Goal: Information Seeking & Learning: Learn about a topic

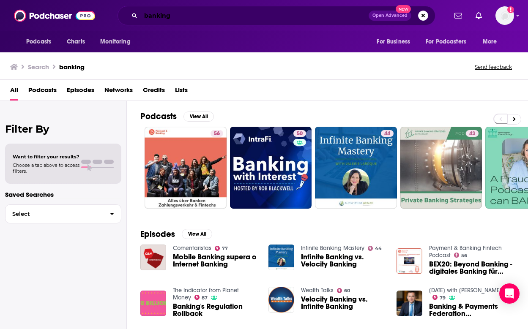
click at [173, 17] on input "banking" at bounding box center [255, 16] width 228 height 14
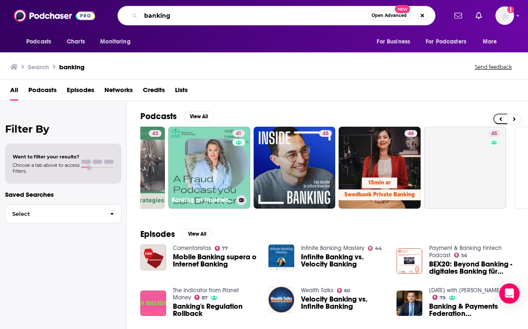
scroll to position [0, 330]
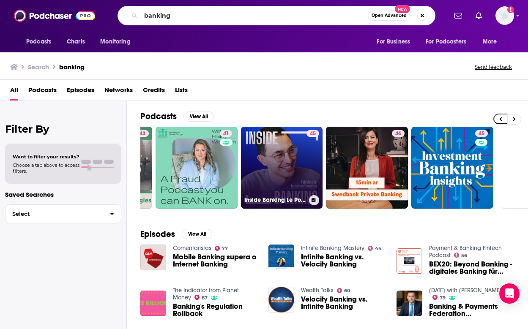
click at [289, 174] on link "45 Inside Banking Le Podcast" at bounding box center [282, 168] width 82 height 82
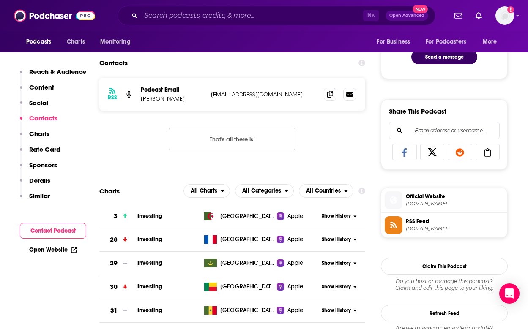
scroll to position [376, 0]
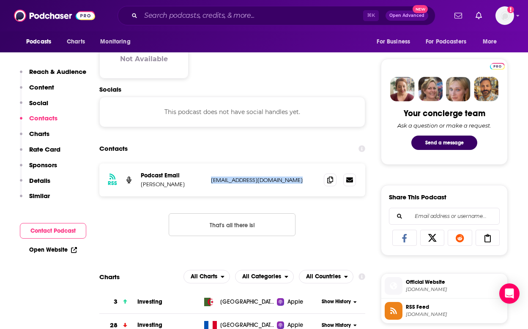
drag, startPoint x: 273, startPoint y: 174, endPoint x: 273, endPoint y: 210, distance: 36.4
click at [273, 210] on div "RSS Podcast Email Richard Michaud inside.banking.france@gmail.com inside.bankin…" at bounding box center [232, 207] width 266 height 86
click at [180, 157] on div "Contacts" at bounding box center [232, 149] width 266 height 16
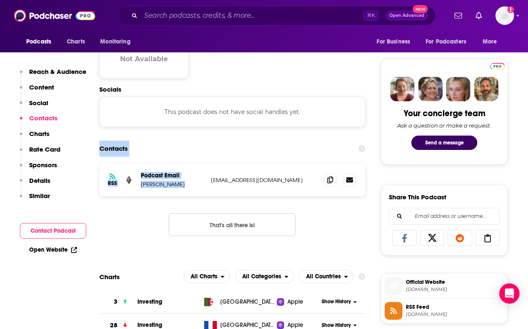
drag, startPoint x: 180, startPoint y: 157, endPoint x: 180, endPoint y: 209, distance: 52.0
click at [180, 209] on section "Contacts RSS Podcast Email Richard Michaud inside.banking.france@gmail.com insi…" at bounding box center [232, 195] width 266 height 109
click at [180, 209] on div "RSS Podcast Email Richard Michaud inside.banking.france@gmail.com inside.bankin…" at bounding box center [232, 207] width 266 height 86
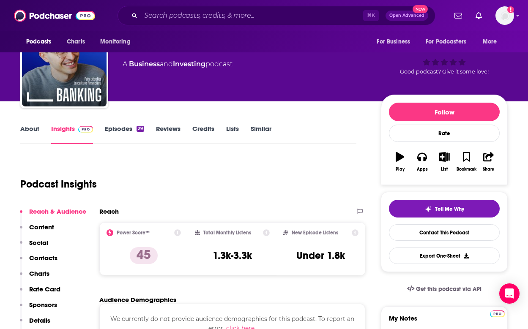
scroll to position [0, 0]
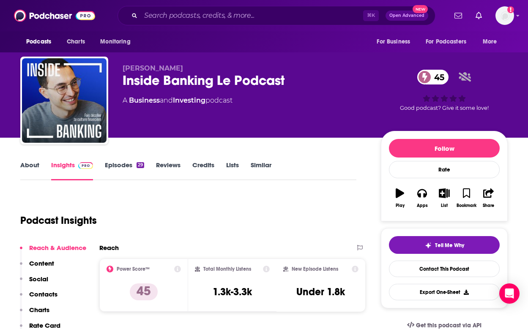
click at [137, 77] on div "Inside Banking Le Podcast 45" at bounding box center [245, 80] width 245 height 16
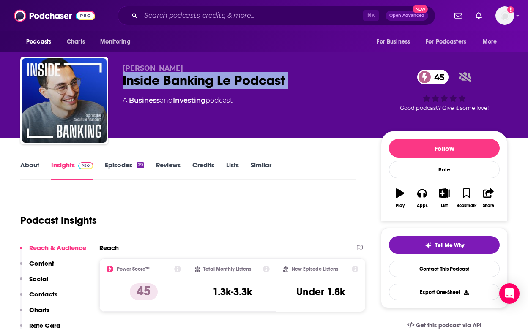
click at [137, 77] on div "Inside Banking Le Podcast 45" at bounding box center [245, 80] width 245 height 16
click at [36, 162] on link "About" at bounding box center [29, 170] width 19 height 19
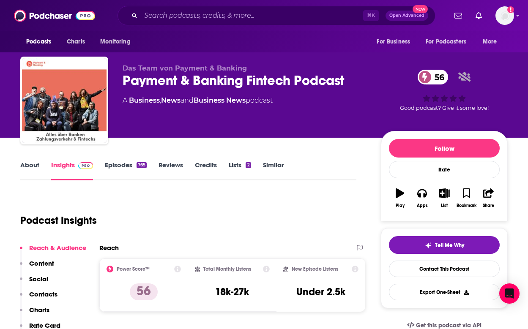
click at [21, 170] on link "About" at bounding box center [29, 170] width 19 height 19
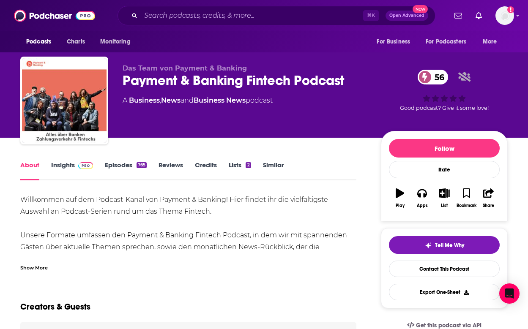
click at [81, 175] on link "Insights" at bounding box center [72, 170] width 42 height 19
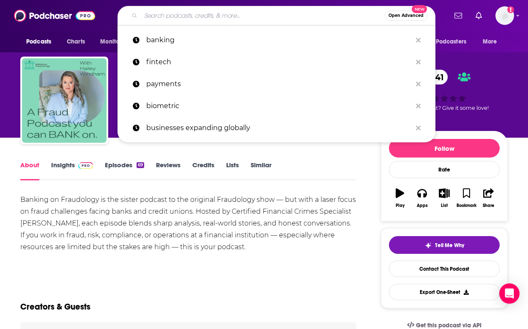
click at [191, 21] on input "Search podcasts, credits, & more..." at bounding box center [263, 16] width 244 height 14
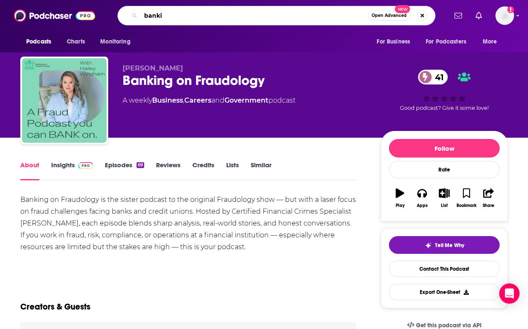
type input "bankin"
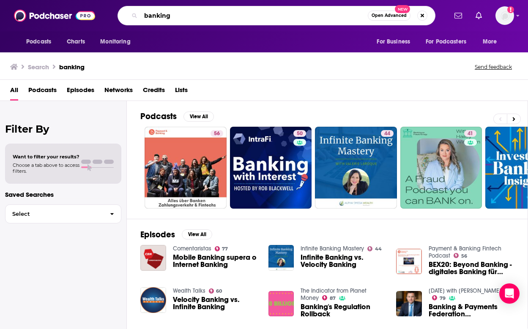
click at [194, 17] on input "banking" at bounding box center [254, 16] width 227 height 14
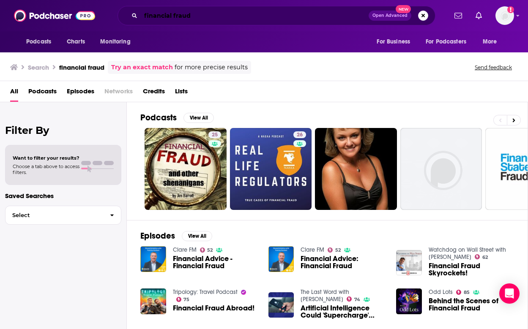
click at [180, 14] on input "financial fraud" at bounding box center [255, 16] width 228 height 14
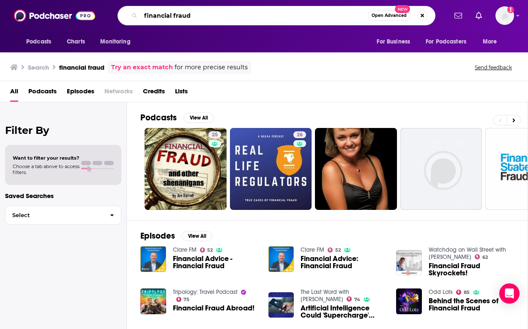
click at [180, 14] on input "financial fraud" at bounding box center [254, 16] width 227 height 14
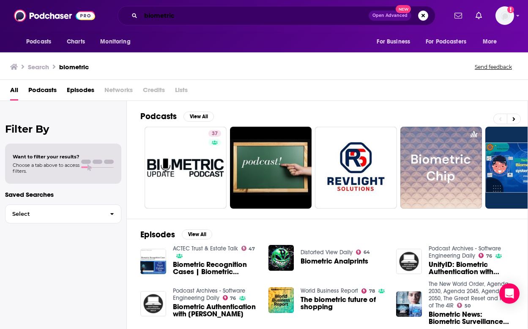
click at [170, 15] on input "biometric" at bounding box center [255, 16] width 228 height 14
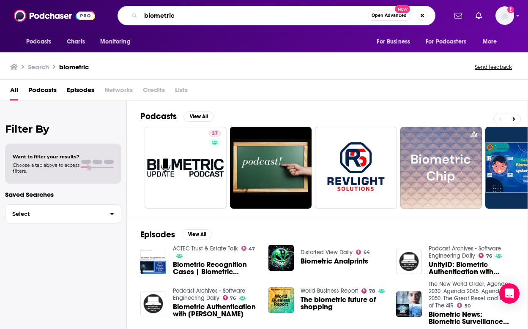
click at [170, 15] on input "biometric" at bounding box center [254, 16] width 227 height 14
type input "cybersecurity"
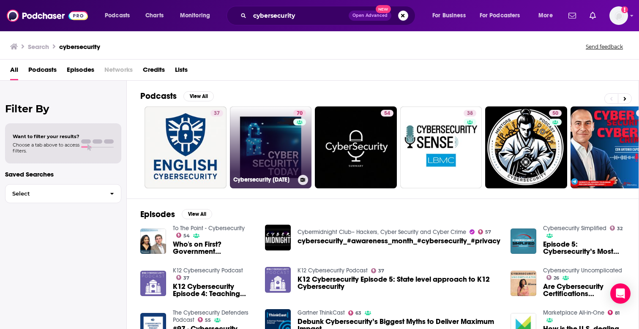
click at [260, 149] on link "70 Cybersecurity [DATE]" at bounding box center [271, 148] width 82 height 82
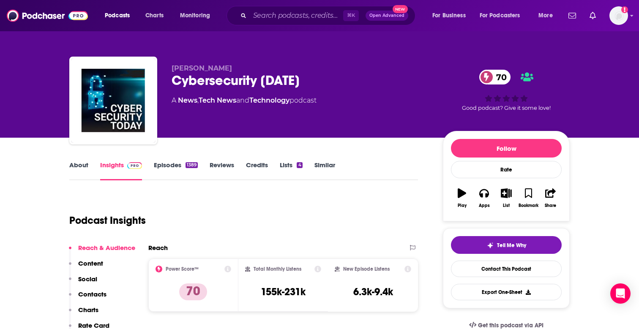
click at [72, 172] on link "About" at bounding box center [78, 170] width 19 height 19
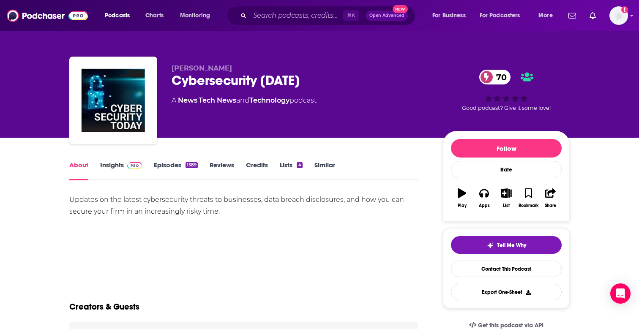
click at [110, 163] on link "Insights" at bounding box center [121, 170] width 42 height 19
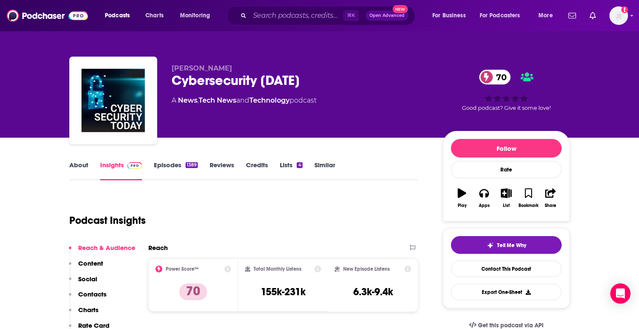
click at [208, 86] on div "Cybersecurity [DATE] 70" at bounding box center [301, 80] width 258 height 16
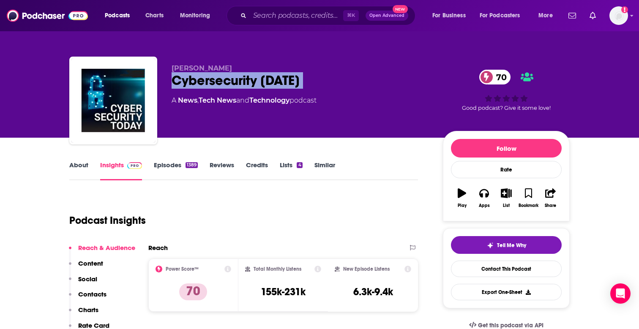
click at [208, 86] on div "Cybersecurity [DATE] 70" at bounding box center [301, 80] width 258 height 16
copy div "Cybersecurity [DATE] 70"
click at [77, 171] on link "About" at bounding box center [78, 170] width 19 height 19
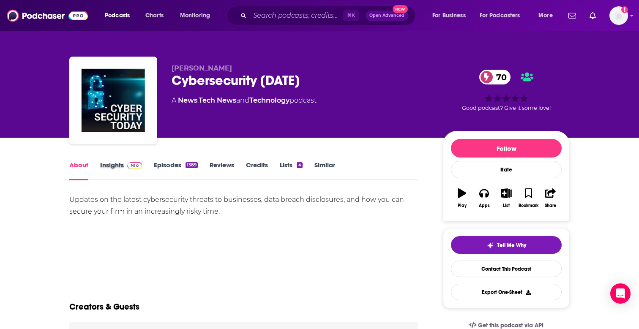
click at [151, 173] on div "Insights" at bounding box center [127, 170] width 54 height 19
click at [124, 173] on link "Insights" at bounding box center [121, 170] width 42 height 19
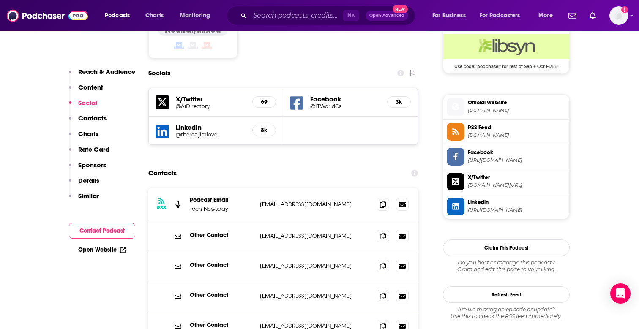
scroll to position [737, 0]
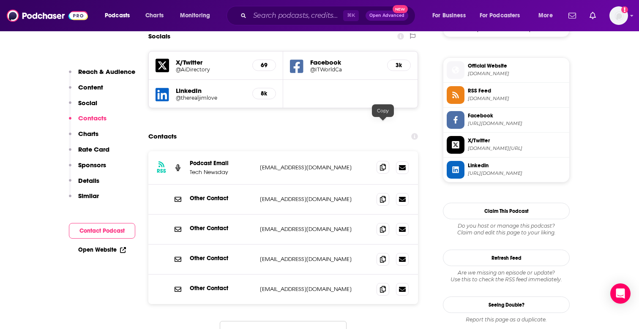
click at [378, 161] on span at bounding box center [383, 167] width 13 height 13
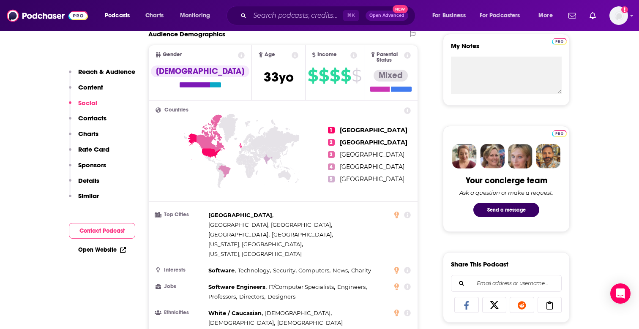
scroll to position [0, 0]
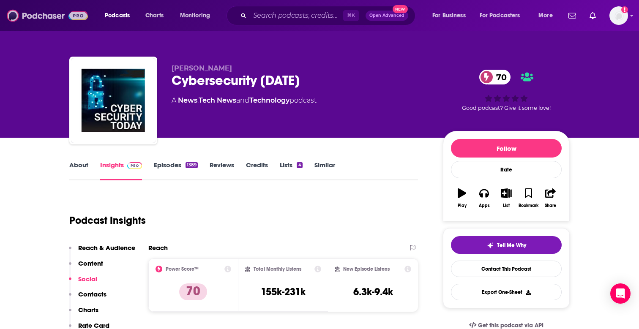
click at [44, 23] on img at bounding box center [47, 16] width 81 height 16
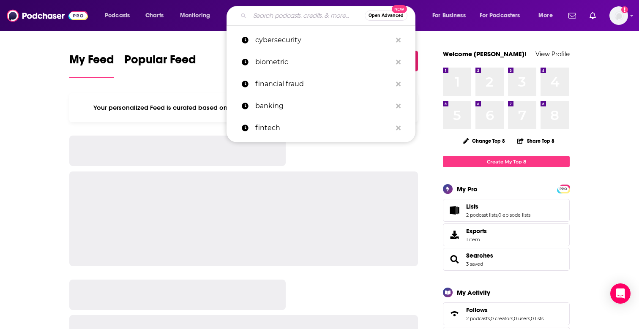
click at [294, 12] on input "Search podcasts, credits, & more..." at bounding box center [307, 16] width 115 height 14
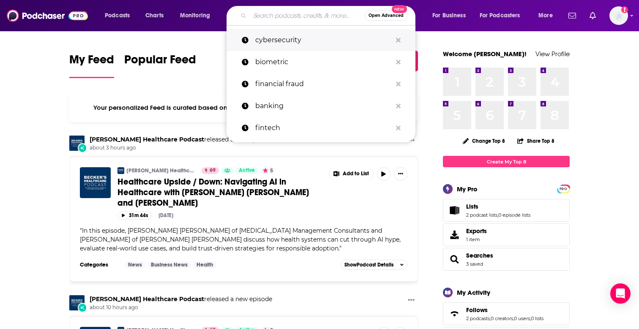
click at [290, 47] on p "cybersecurity" at bounding box center [323, 40] width 137 height 22
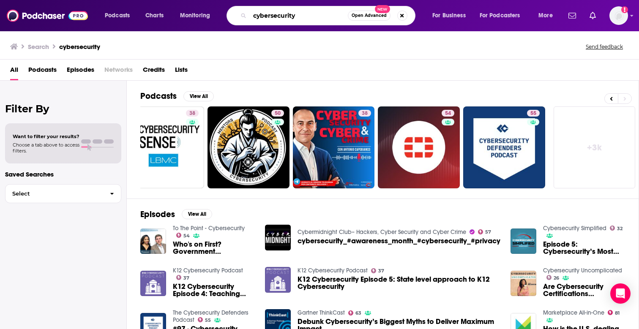
click at [286, 16] on input "cybersecurity" at bounding box center [299, 16] width 98 height 14
type input "fraud"
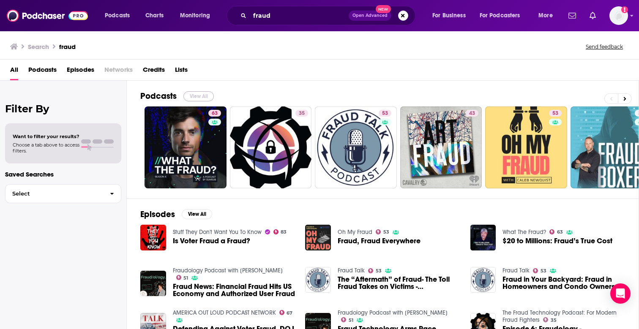
click at [197, 98] on button "View All" at bounding box center [199, 96] width 30 height 10
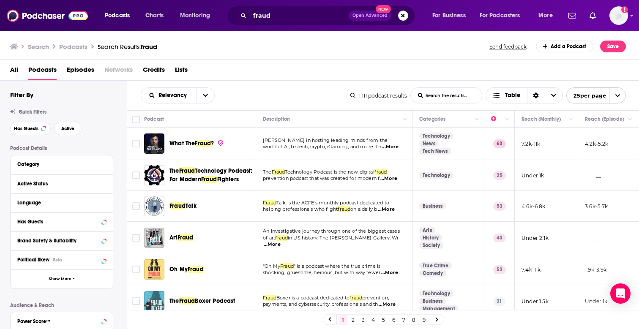
click at [107, 223] on div "Has Guests" at bounding box center [62, 222] width 102 height 19
click at [104, 223] on icon at bounding box center [104, 222] width 4 height 2
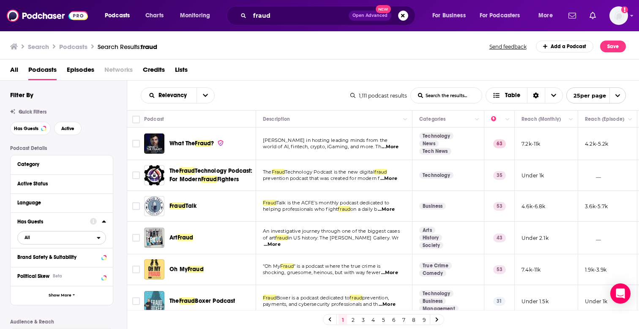
click at [38, 239] on span "All" at bounding box center [57, 237] width 79 height 11
click at [49, 266] on span "Has guests" at bounding box center [46, 265] width 49 height 5
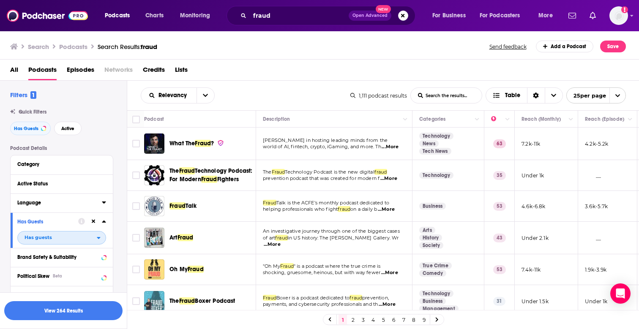
scroll to position [136, 0]
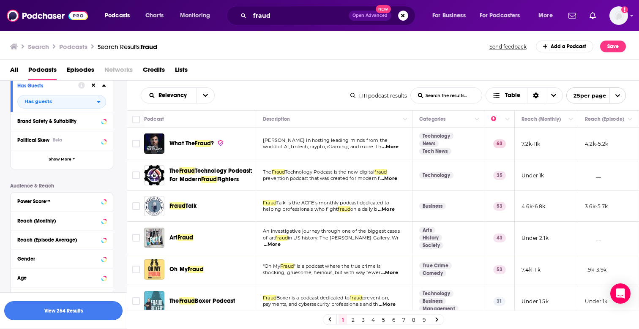
click at [99, 312] on button "View 264 Results" at bounding box center [63, 310] width 118 height 19
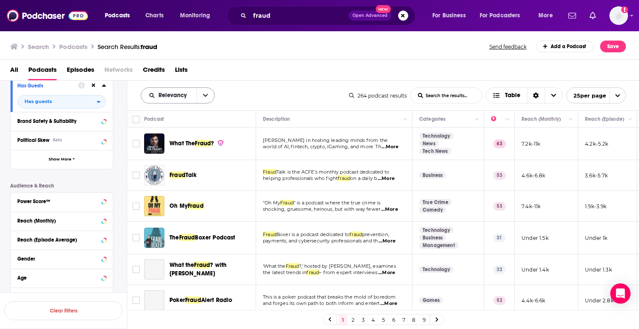
click at [208, 97] on button "open menu" at bounding box center [206, 95] width 18 height 15
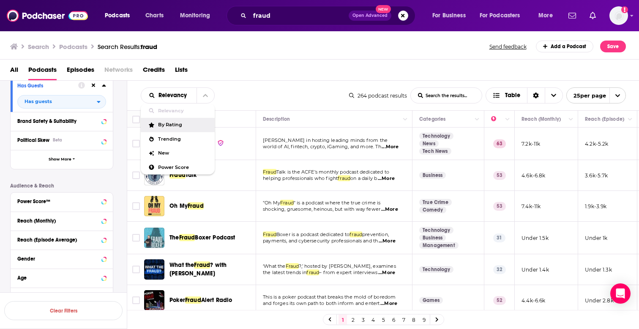
click at [182, 126] on span "By Rating" at bounding box center [183, 125] width 50 height 5
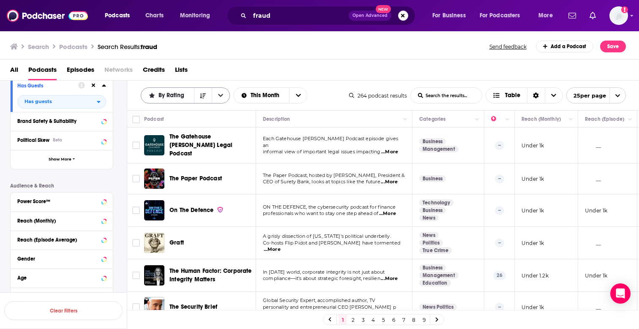
click at [170, 101] on div "By Rating" at bounding box center [185, 96] width 89 height 16
click at [219, 97] on icon "open menu" at bounding box center [220, 96] width 5 height 6
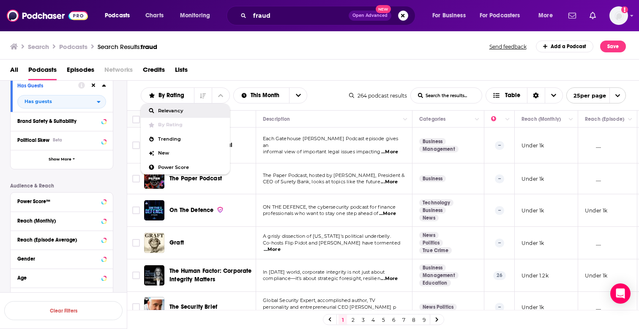
click at [198, 113] on span "Relevancy" at bounding box center [190, 111] width 65 height 5
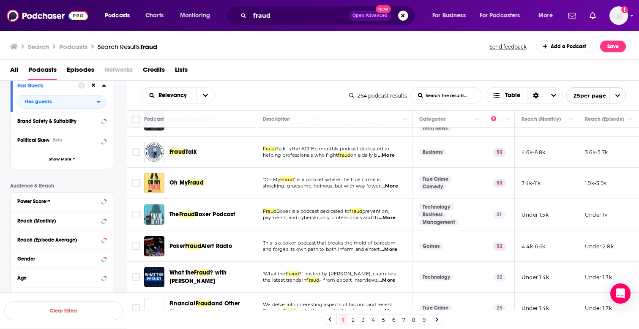
scroll to position [24, 0]
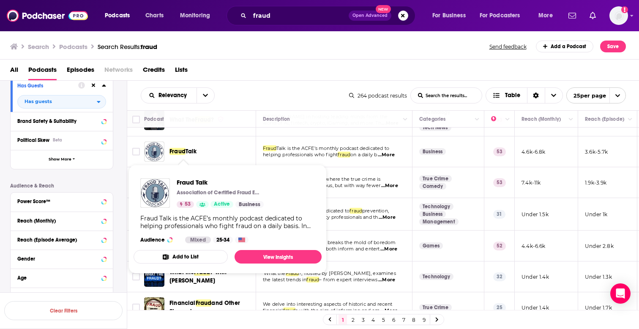
click at [173, 151] on span "Fraud" at bounding box center [178, 151] width 16 height 7
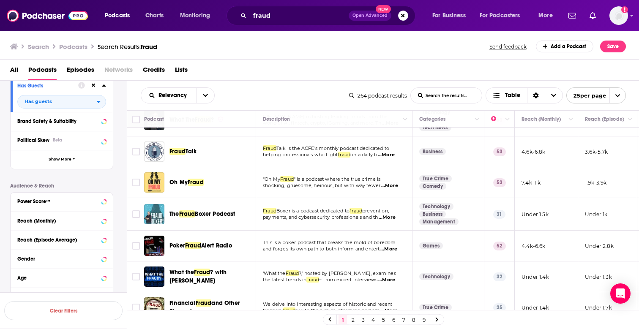
click at [187, 182] on div "Podcasts Charts Monitoring fraud Open Advanced New For Business For Podcasters …" at bounding box center [319, 164] width 639 height 329
click at [121, 211] on div "Podcast Details Category Active Status Language Has Guests Has guests Brand Saf…" at bounding box center [68, 167] width 117 height 317
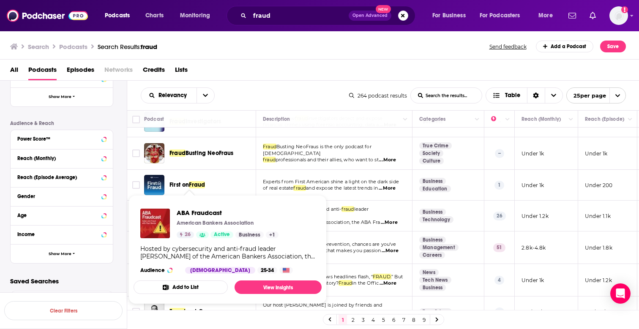
scroll to position [453, 0]
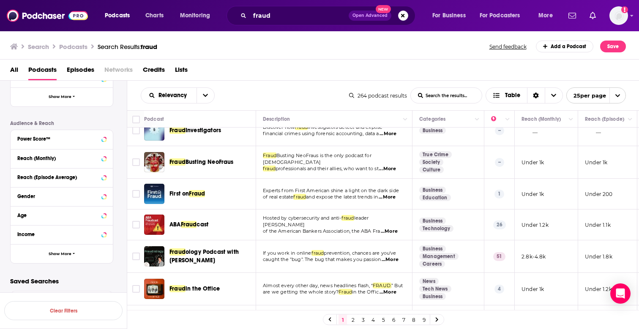
click at [203, 197] on span "Fraud" at bounding box center [197, 193] width 16 height 7
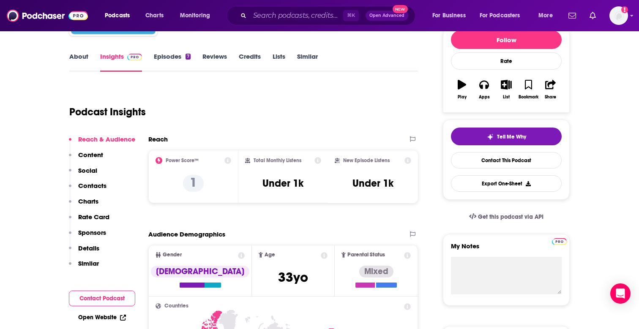
scroll to position [168, 0]
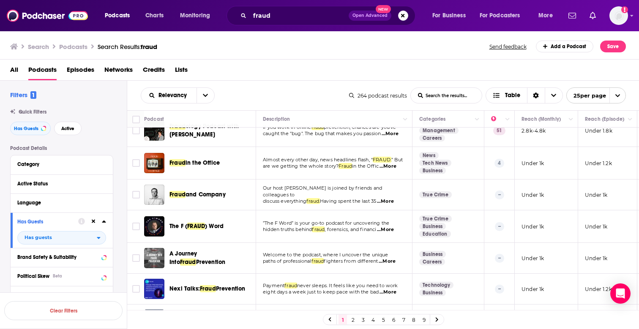
scroll to position [603, 0]
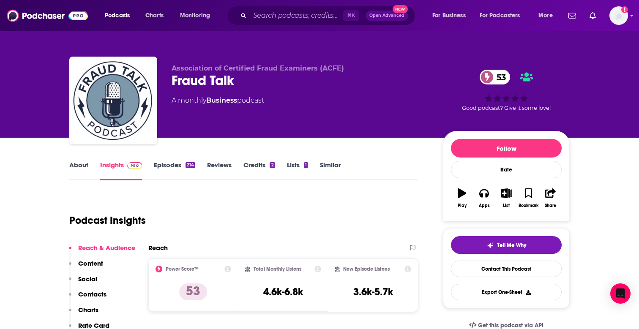
click at [204, 87] on div "Fraud Talk 53" at bounding box center [301, 80] width 258 height 16
copy div "Fraud Talk 53"
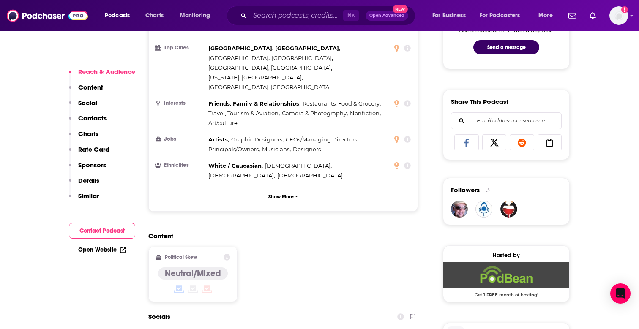
scroll to position [591, 0]
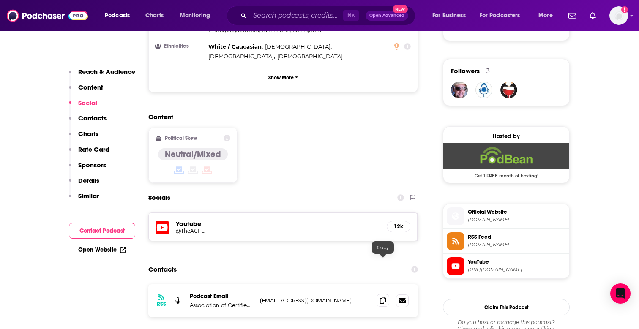
click at [382, 297] on icon at bounding box center [383, 300] width 6 height 7
